Goal: Task Accomplishment & Management: Complete application form

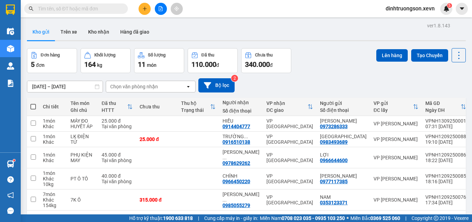
click at [99, 2] on div "Kết quả tìm kiếm ( 0 ) Bộ lọc No Data dinhtruongson.xevn 5" at bounding box center [236, 8] width 472 height 17
click at [98, 3] on span at bounding box center [76, 8] width 104 height 10
click at [94, 4] on span at bounding box center [76, 8] width 104 height 10
click at [80, 11] on input "text" at bounding box center [79, 9] width 82 height 8
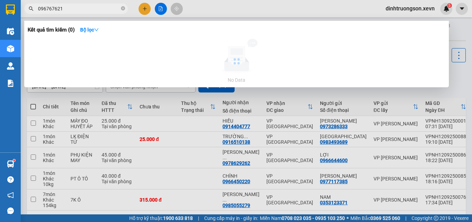
type input "0967676211"
click at [122, 8] on icon "close-circle" at bounding box center [123, 8] width 4 height 4
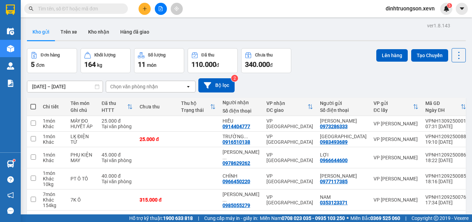
click at [101, 8] on input "text" at bounding box center [79, 9] width 82 height 8
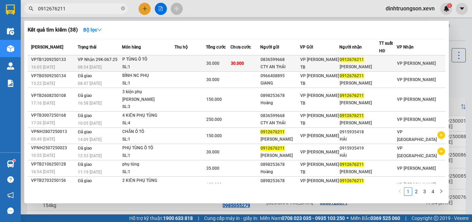
type input "0912676211"
click at [196, 62] on td at bounding box center [190, 63] width 31 height 16
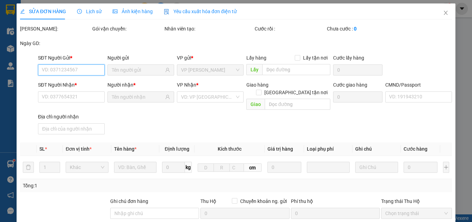
type input "0836599668"
type input "CTY AN THÁI"
type input "0912676211"
type input "[PERSON_NAME]"
type input "1"
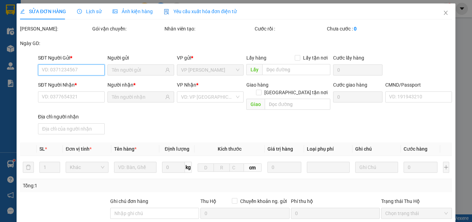
type input "30.000"
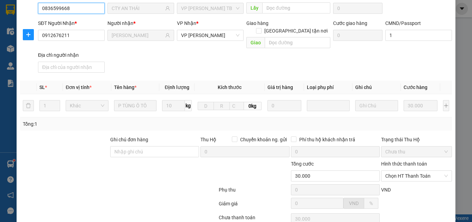
scroll to position [110, 0]
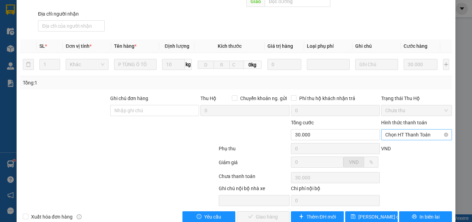
click at [396, 129] on span "Chọn HT Thanh Toán" at bounding box center [417, 134] width 63 height 10
click at [399, 132] on div "Tại văn phòng" at bounding box center [413, 134] width 62 height 8
type input "0"
click at [264, 213] on span "Giao hàng" at bounding box center [267, 217] width 22 height 8
